Goal: Task Accomplishment & Management: Manage account settings

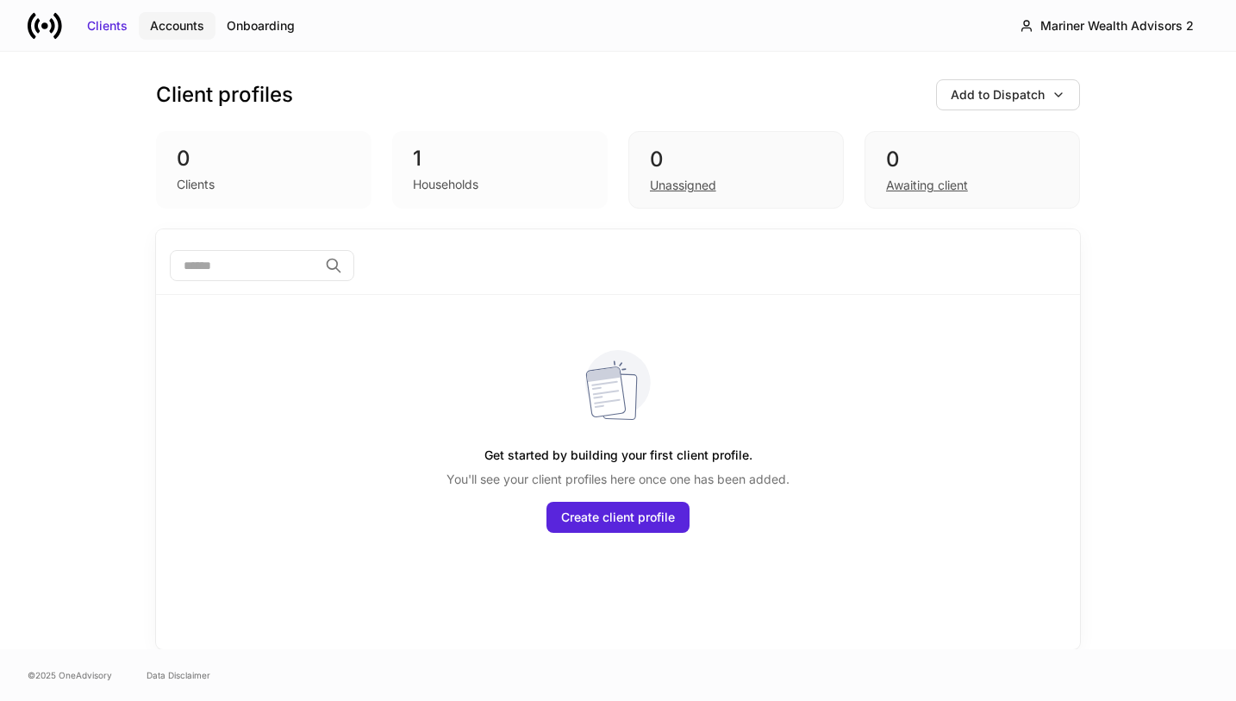
click at [178, 32] on div "Accounts" at bounding box center [177, 25] width 54 height 17
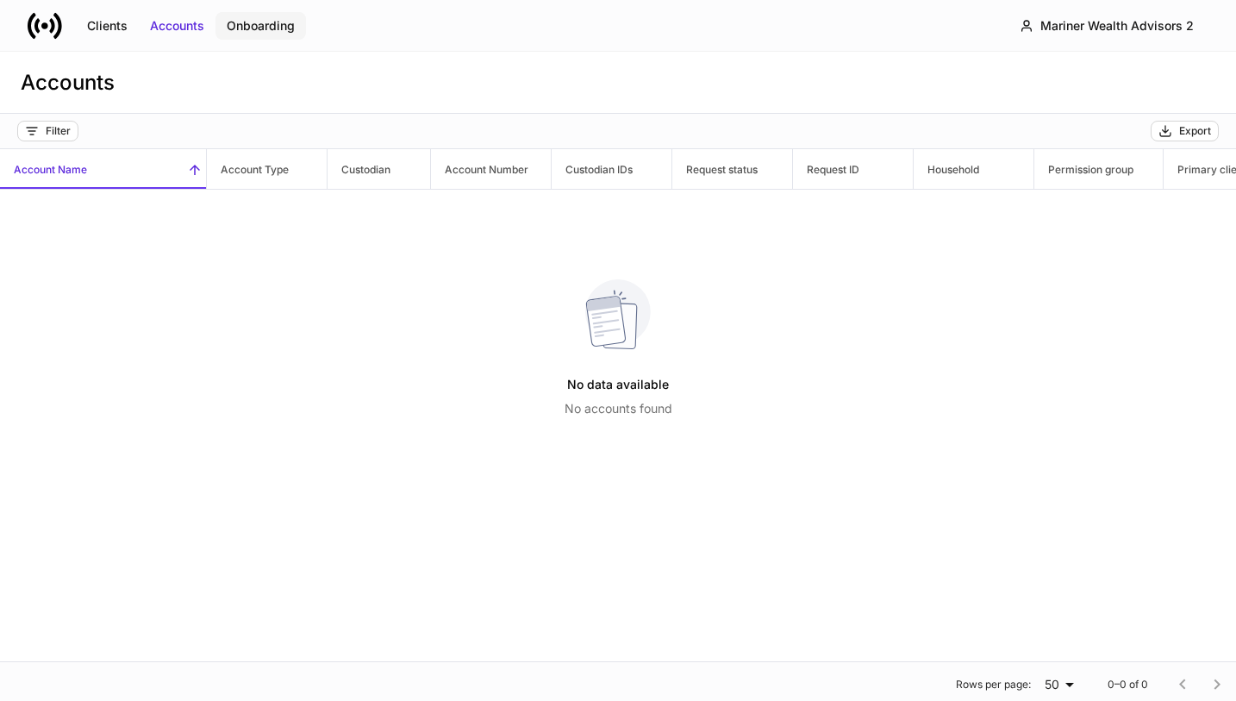
click at [265, 30] on div "Onboarding" at bounding box center [261, 25] width 68 height 17
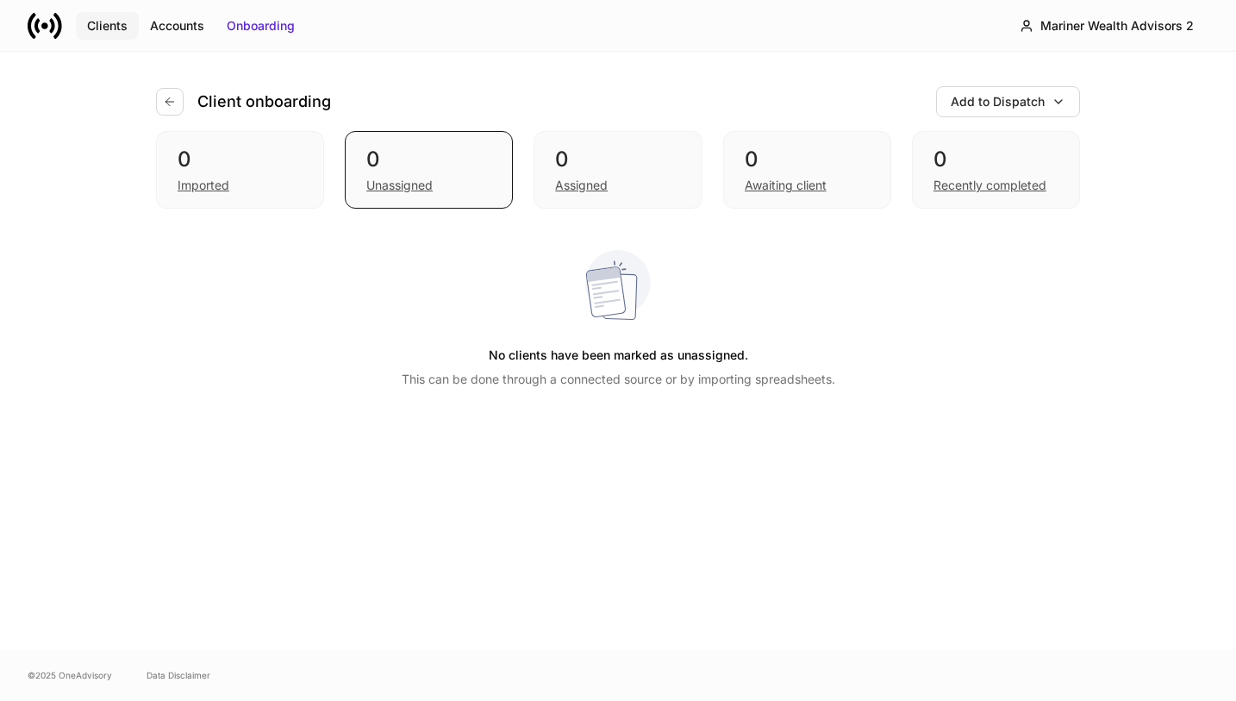
click at [122, 25] on div "Clients" at bounding box center [107, 25] width 41 height 17
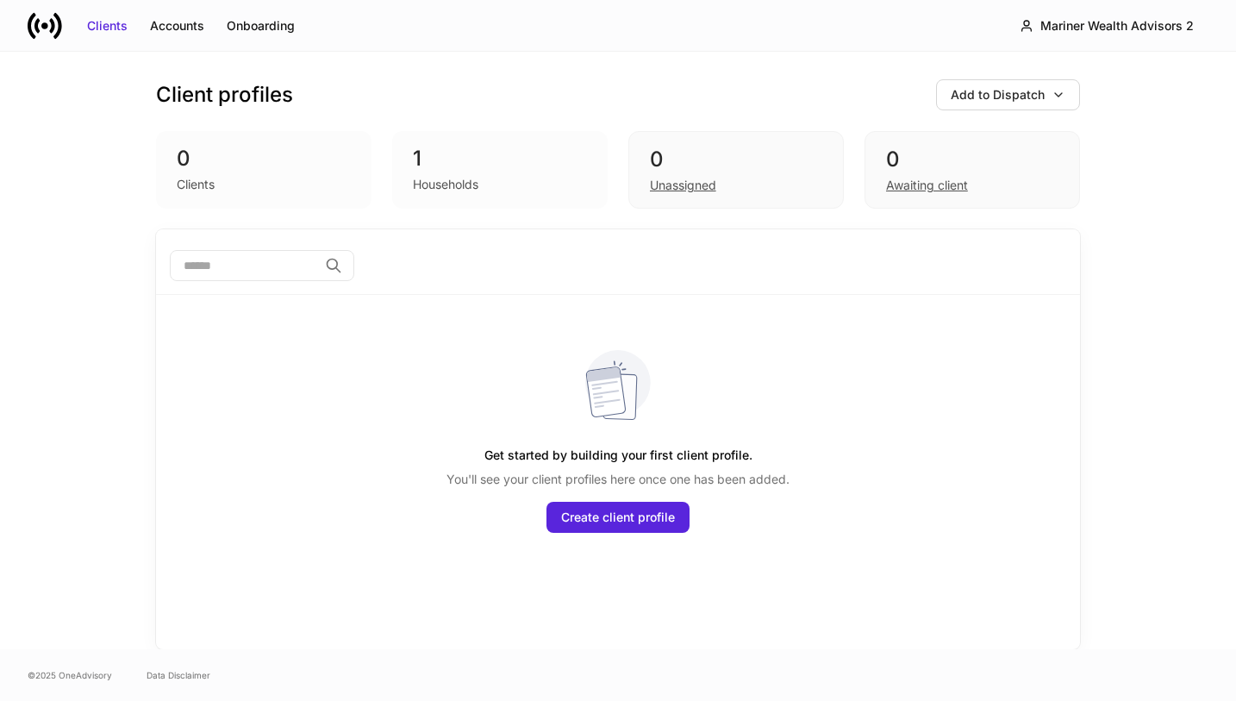
click at [432, 180] on div "Households" at bounding box center [446, 184] width 66 height 17
click at [1088, 28] on div "Mariner Wealth Advisors 2" at bounding box center [1117, 25] width 153 height 17
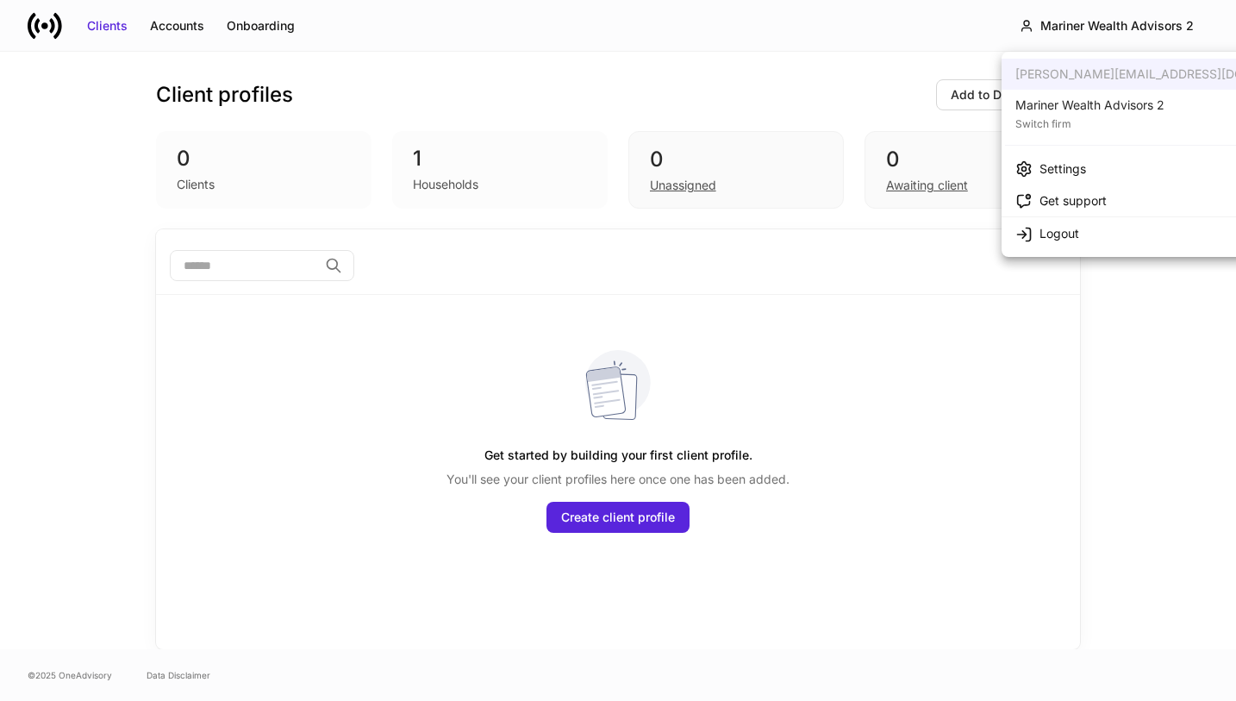
click at [1078, 116] on div "Switch firm" at bounding box center [1090, 122] width 149 height 17
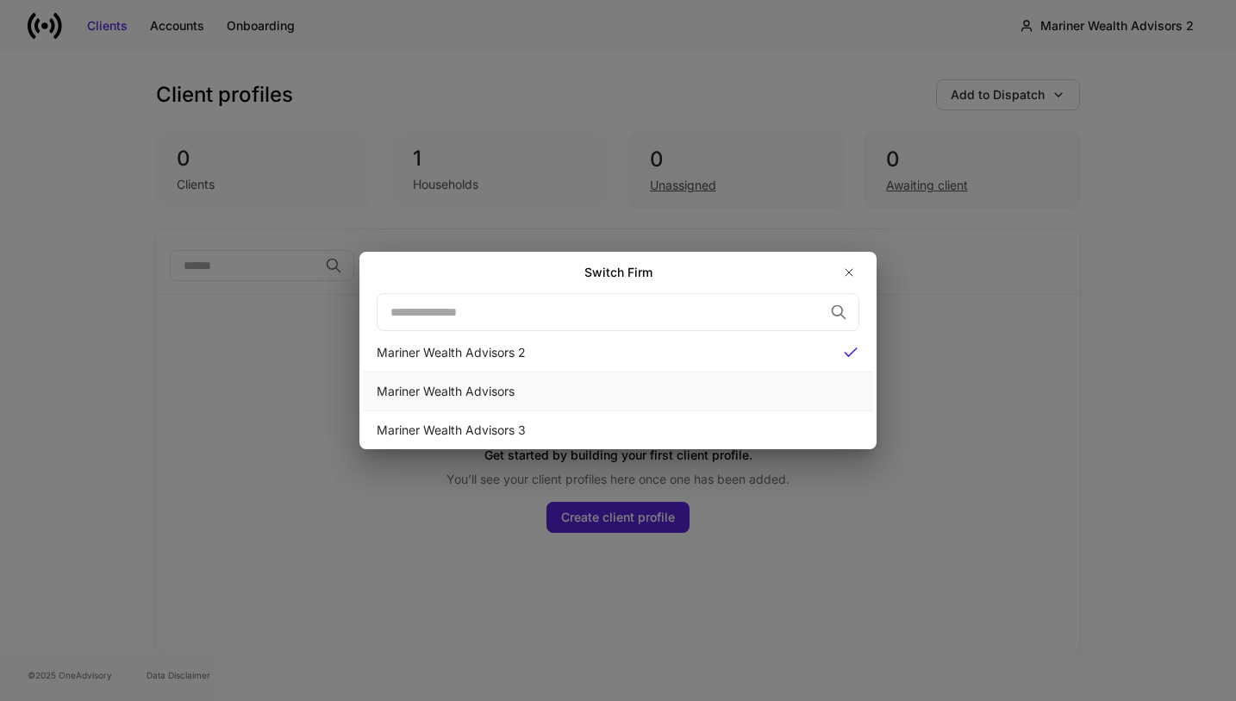
click at [672, 397] on div "Mariner Wealth Advisors" at bounding box center [618, 391] width 483 height 17
